Goal: Task Accomplishment & Management: Manage account settings

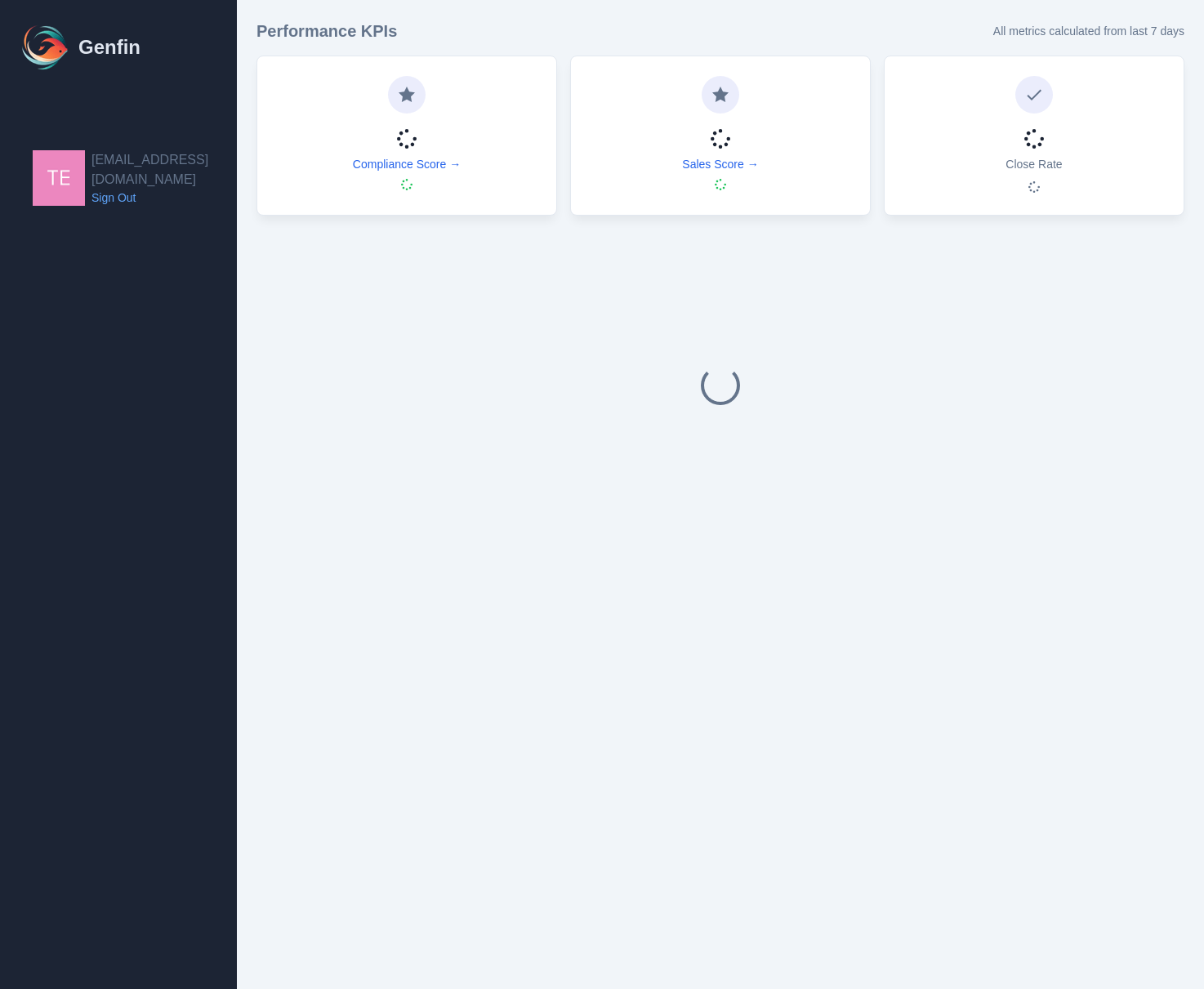
click at [589, 502] on div at bounding box center [720, 385] width 928 height 313
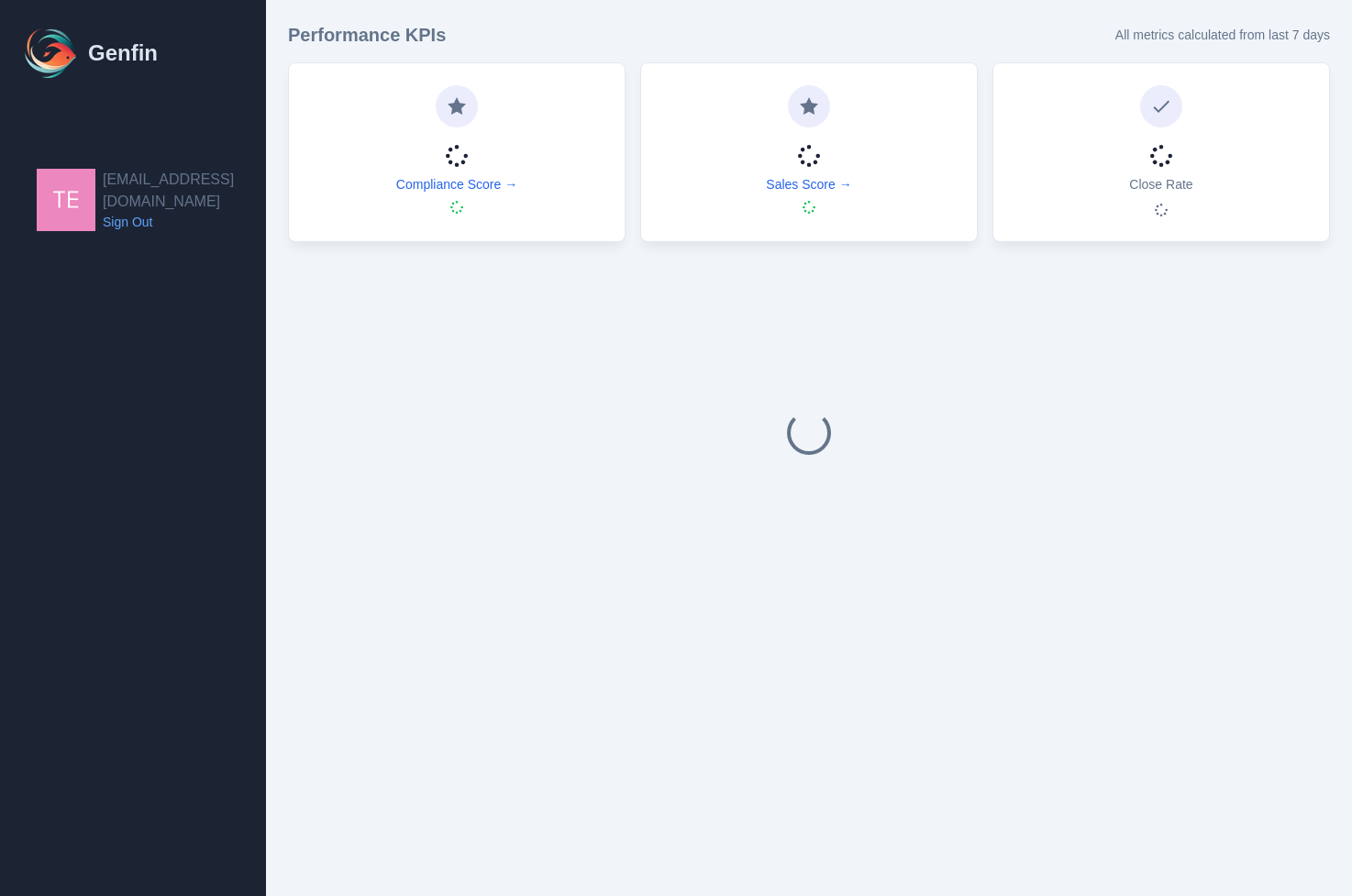
click at [404, 631] on html "Genfin test23895323@bdunagan.com Sign Out Performance KPIs All metrics calculat…" at bounding box center [676, 316] width 1352 height 631
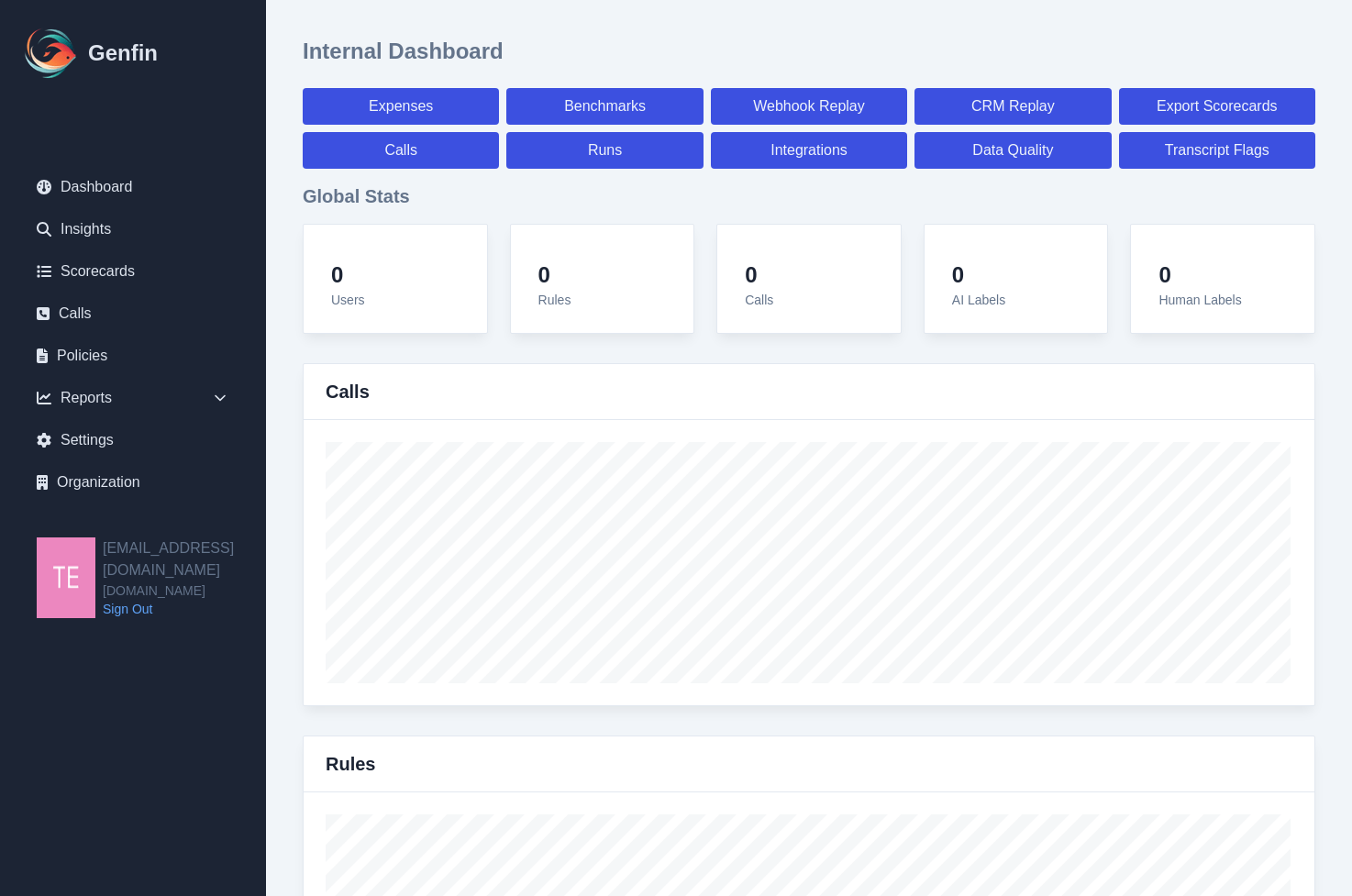
scroll to position [906, 0]
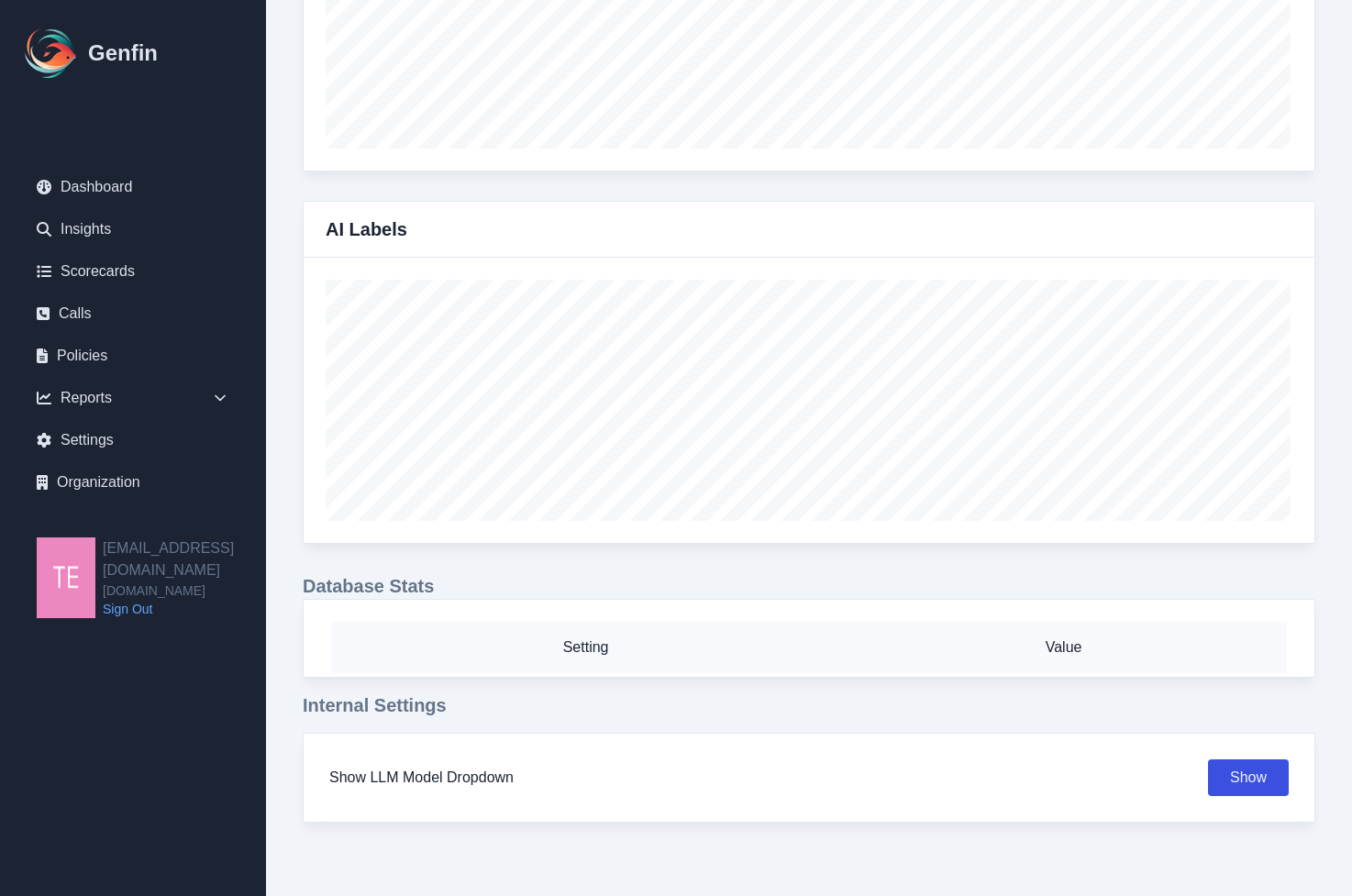
click at [129, 600] on link "Sign Out" at bounding box center [184, 608] width 163 height 18
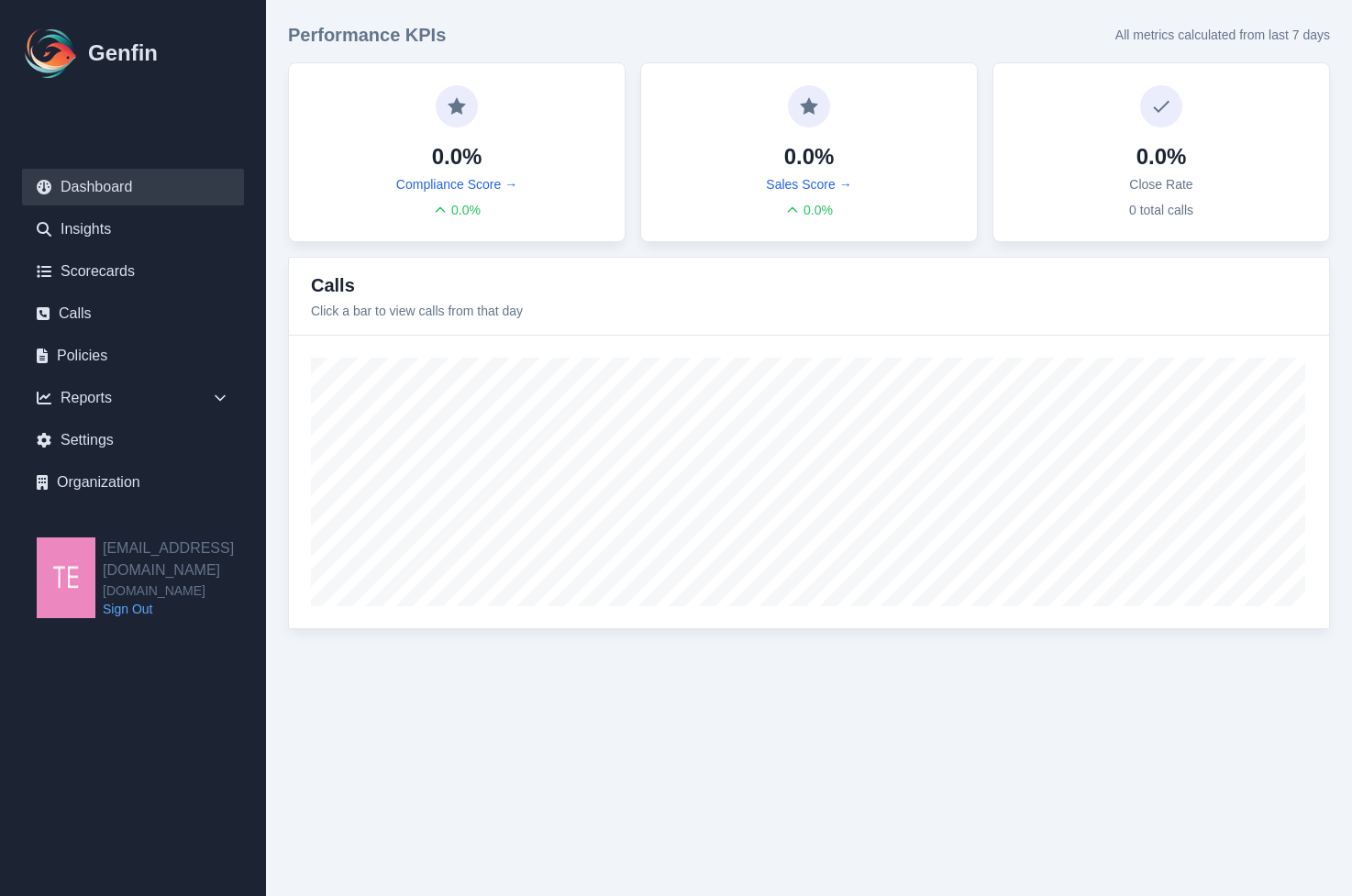
click at [129, 600] on link "Sign Out" at bounding box center [184, 608] width 163 height 18
click at [128, 581] on link "Sign Out" at bounding box center [184, 590] width 163 height 18
